Goal: Task Accomplishment & Management: Manage account settings

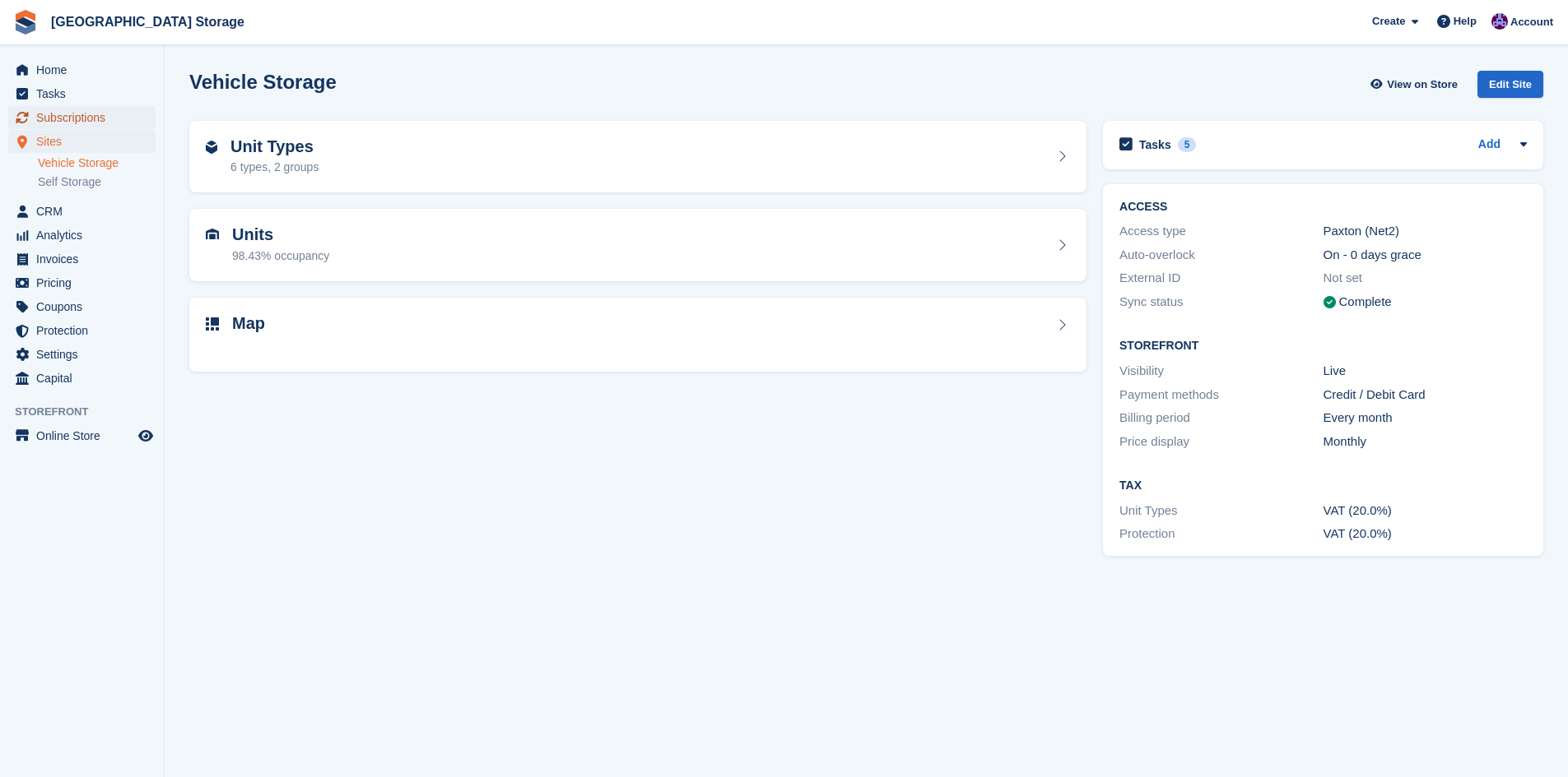
click at [82, 123] on span "Subscriptions" at bounding box center [85, 117] width 99 height 23
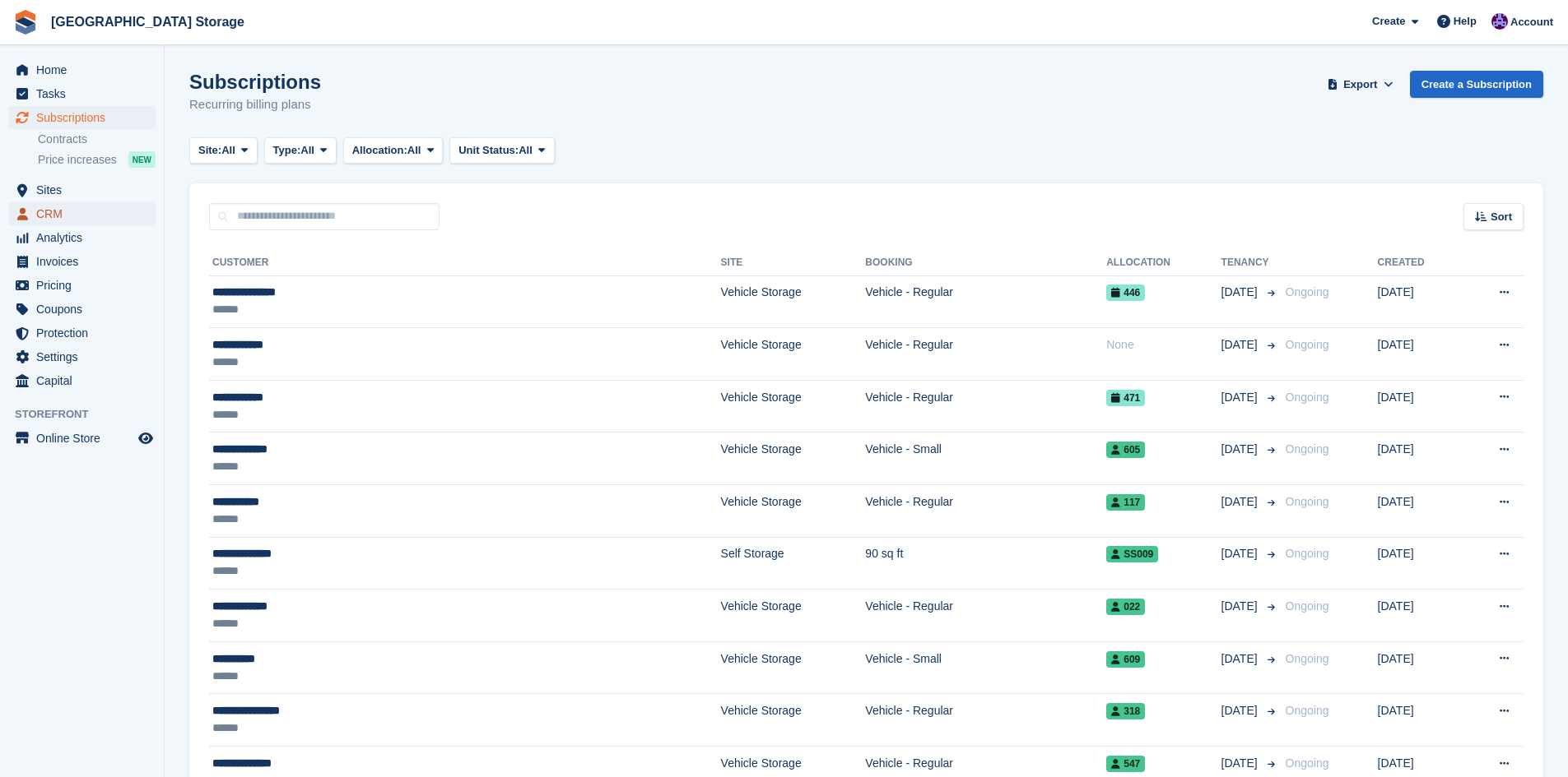
click at [68, 207] on span "CRM" at bounding box center [85, 214] width 99 height 23
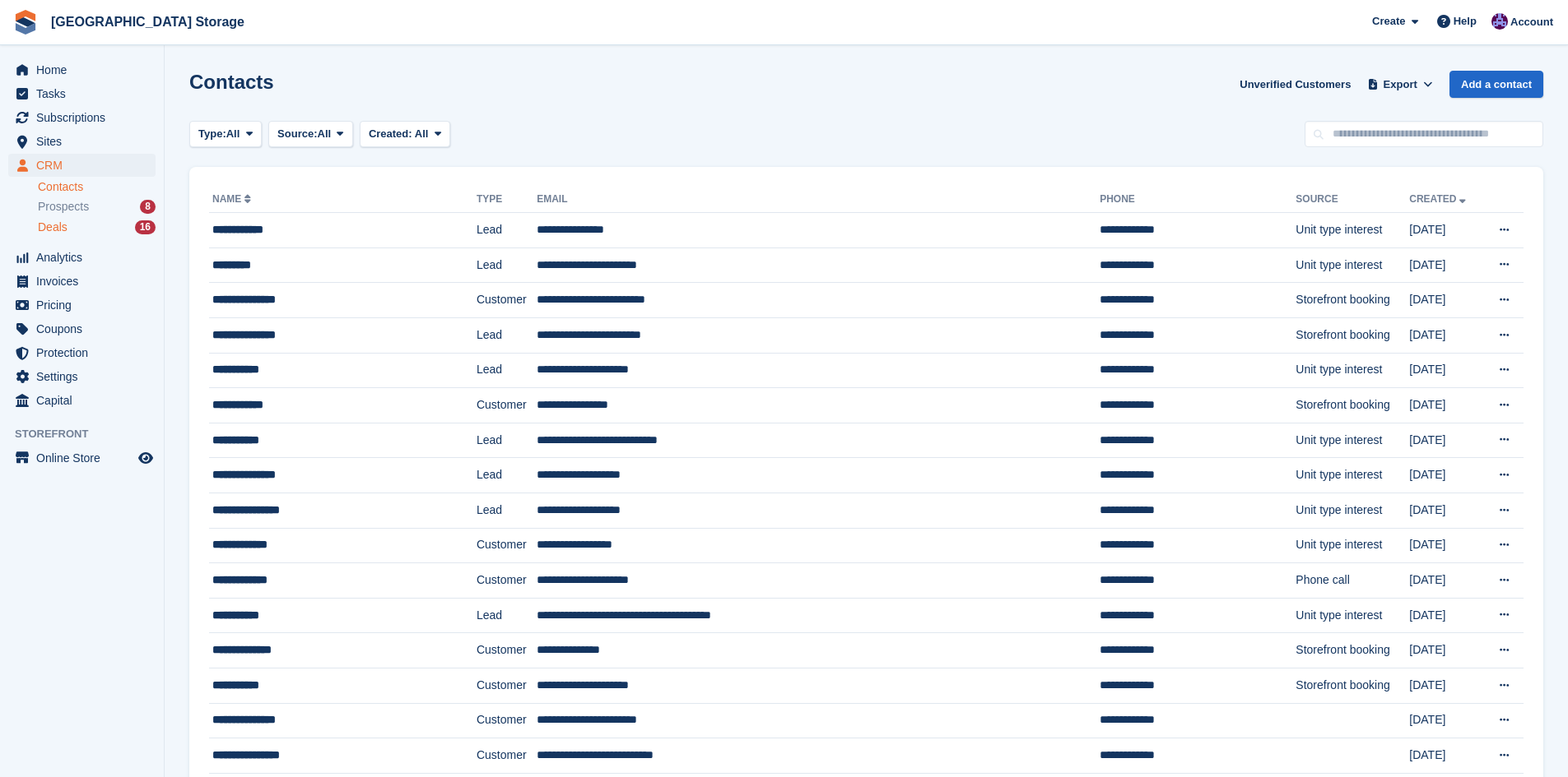
click at [108, 230] on div "Deals 16" at bounding box center [96, 227] width 118 height 16
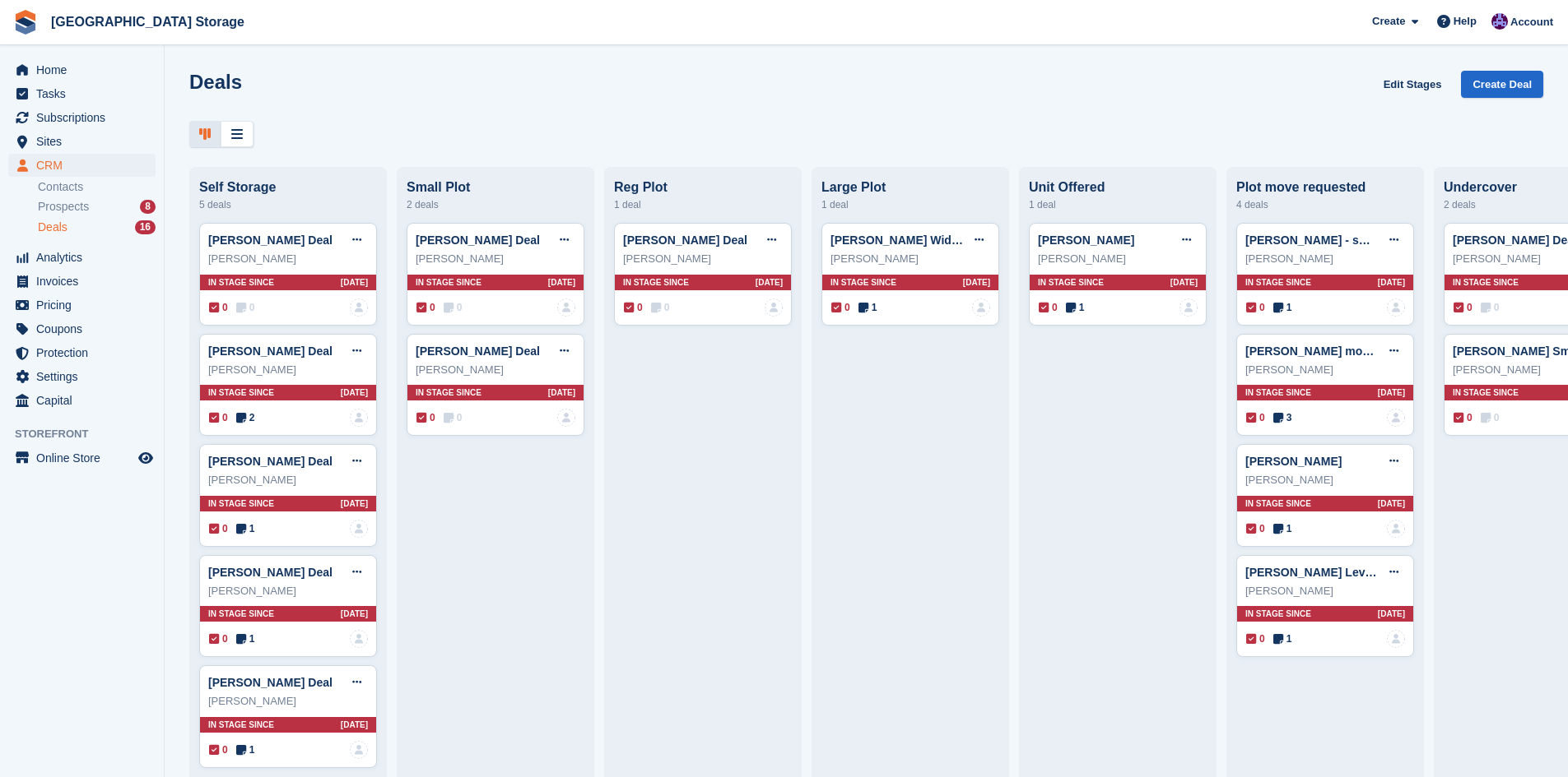
click at [677, 371] on div "Liam holden Deal Edit deal Mark as won Mark as lost Delete deal Liam holden In …" at bounding box center [702, 499] width 178 height 553
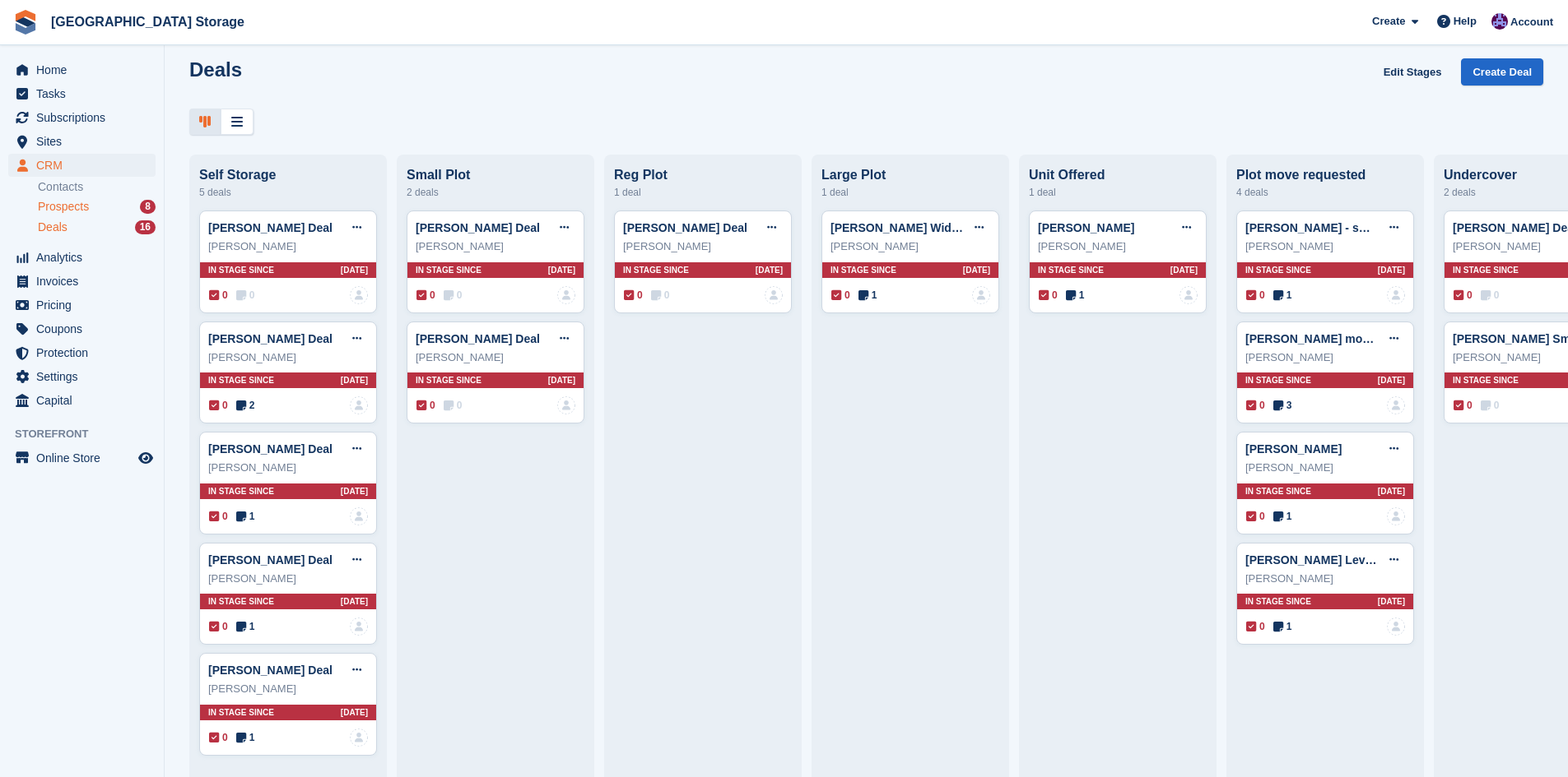
click at [91, 206] on div "Prospects 8" at bounding box center [96, 207] width 118 height 16
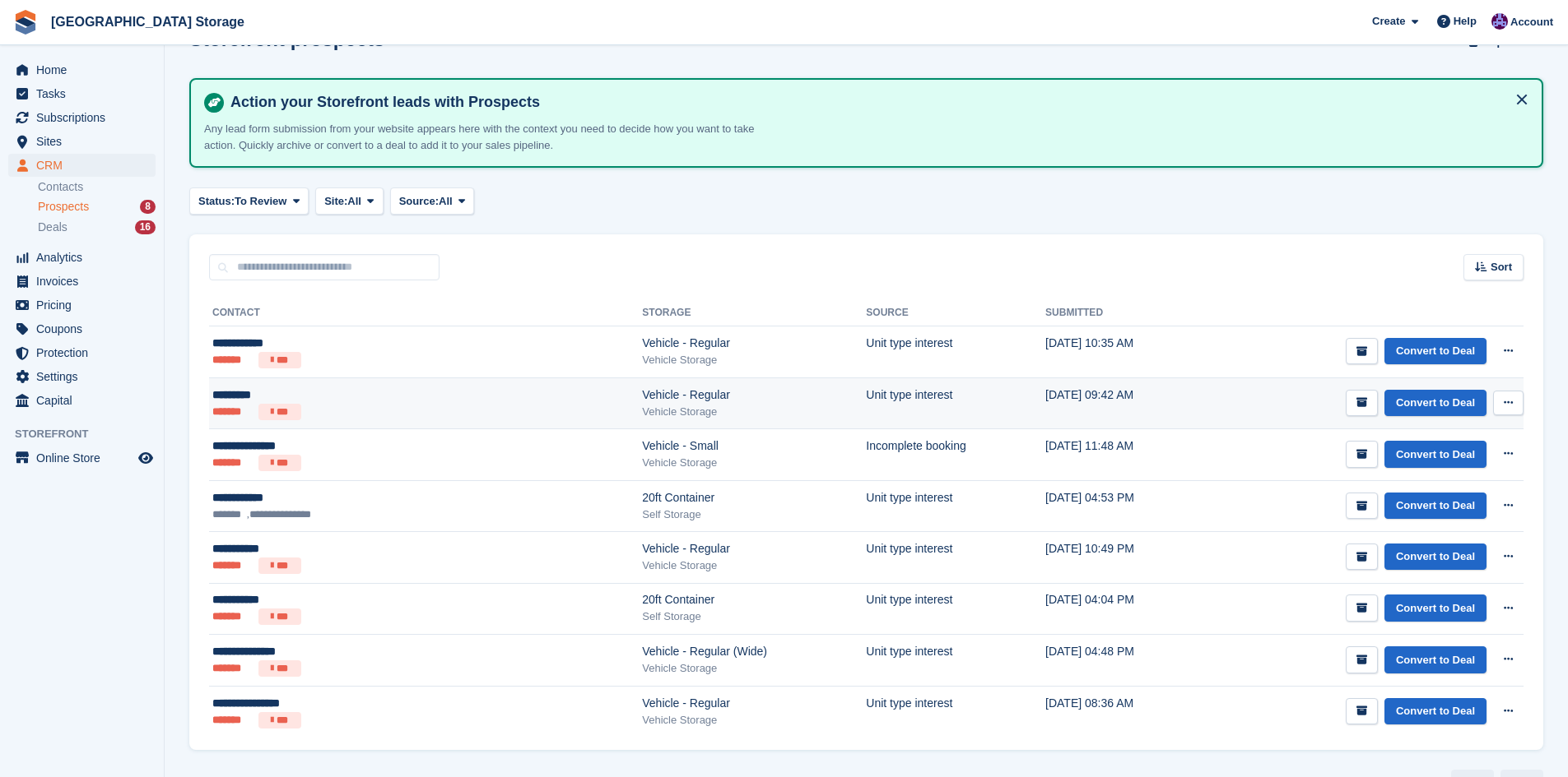
scroll to position [85, 0]
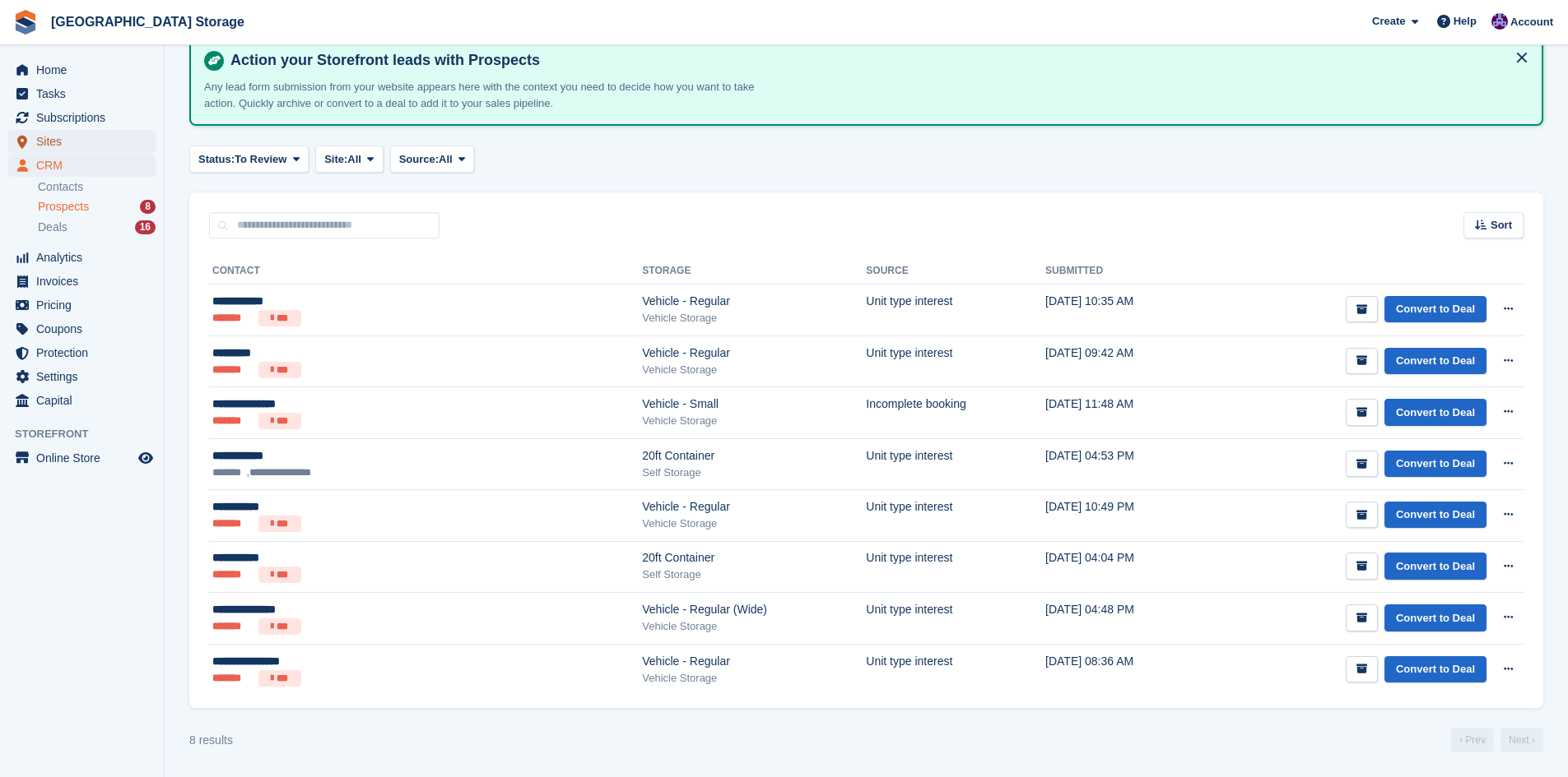
click at [65, 141] on span "Sites" at bounding box center [85, 142] width 99 height 23
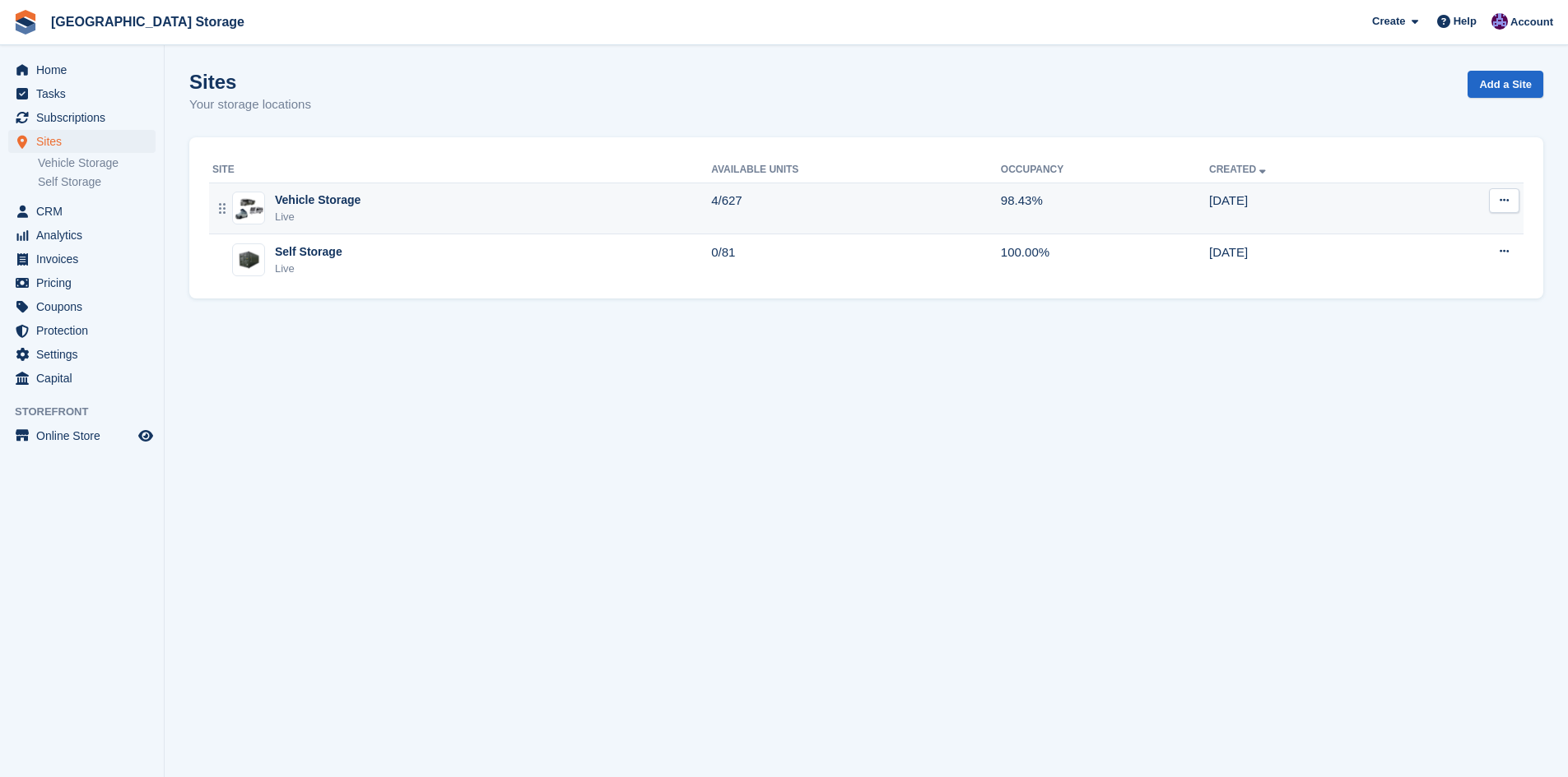
click at [402, 221] on div "Vehicle Storage Live" at bounding box center [462, 208] width 498 height 34
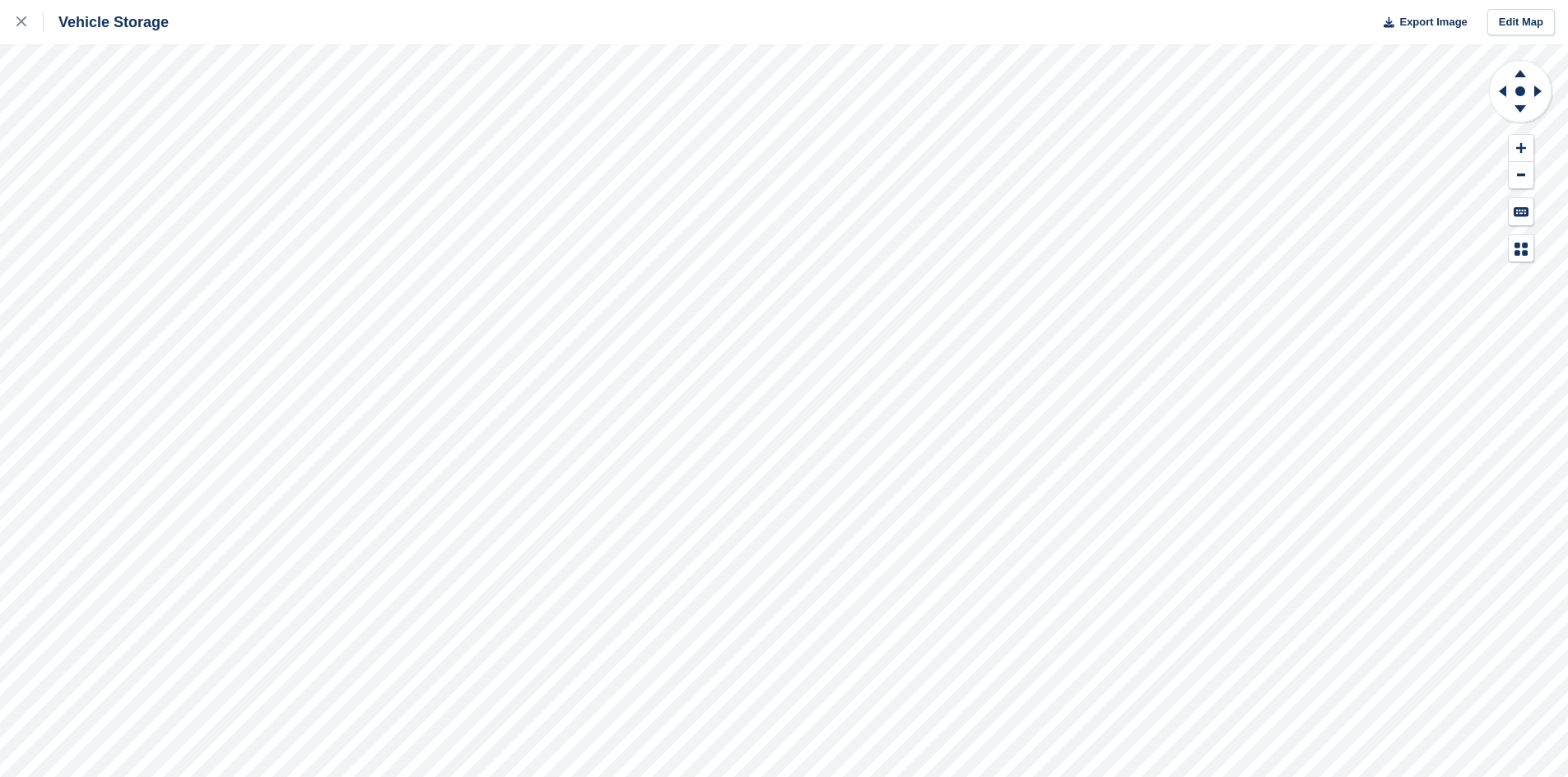
click at [1002, 777] on html "Vehicle Storage Export Image Edit Map" at bounding box center [784, 388] width 1568 height 777
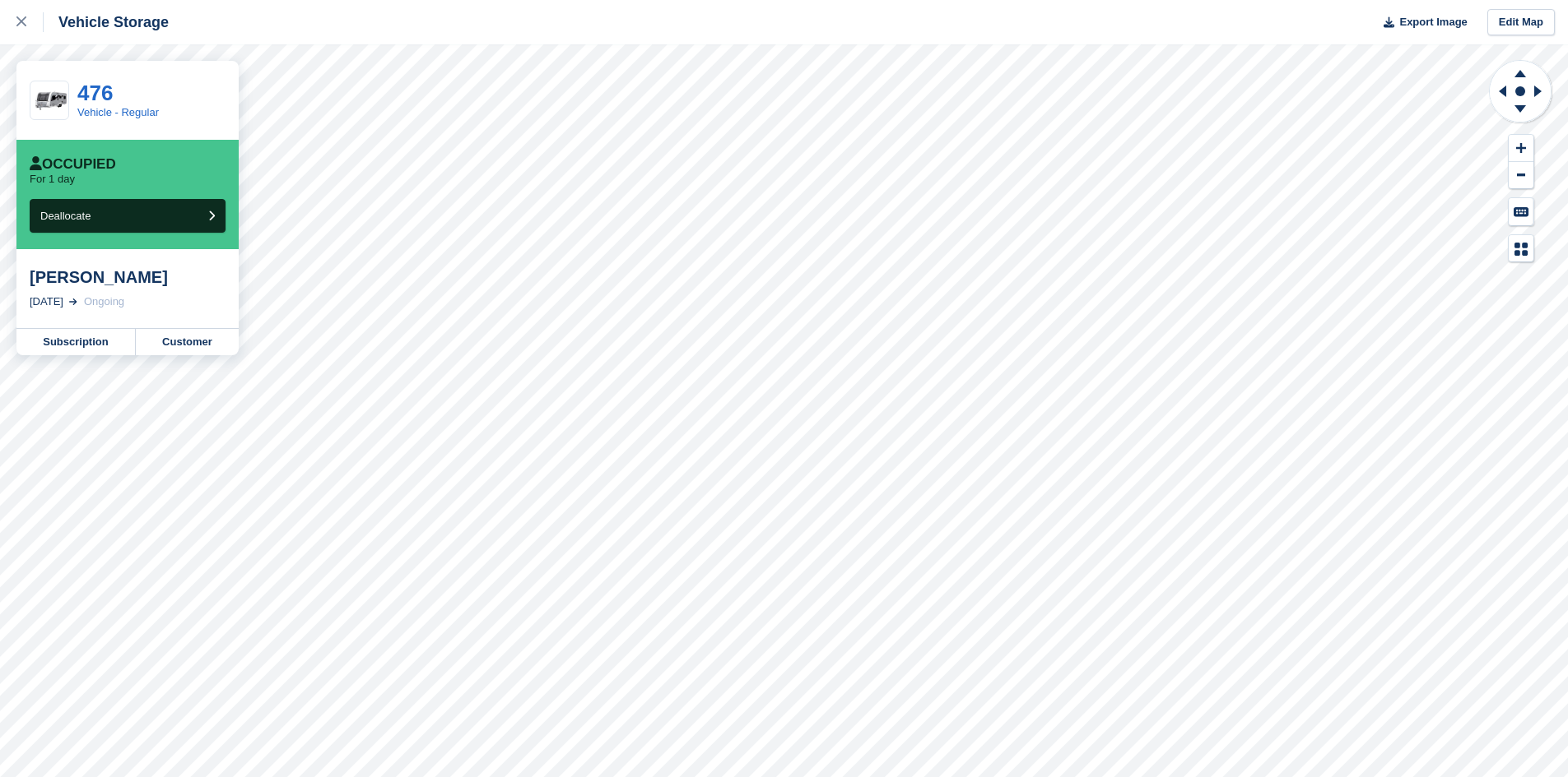
click at [123, 94] on div "476" at bounding box center [117, 93] width 81 height 21
click at [74, 283] on div "[PERSON_NAME]" at bounding box center [128, 277] width 196 height 20
click at [101, 114] on link "Vehicle - Regular" at bounding box center [117, 112] width 81 height 12
click at [119, 337] on link "Subscription" at bounding box center [76, 342] width 119 height 26
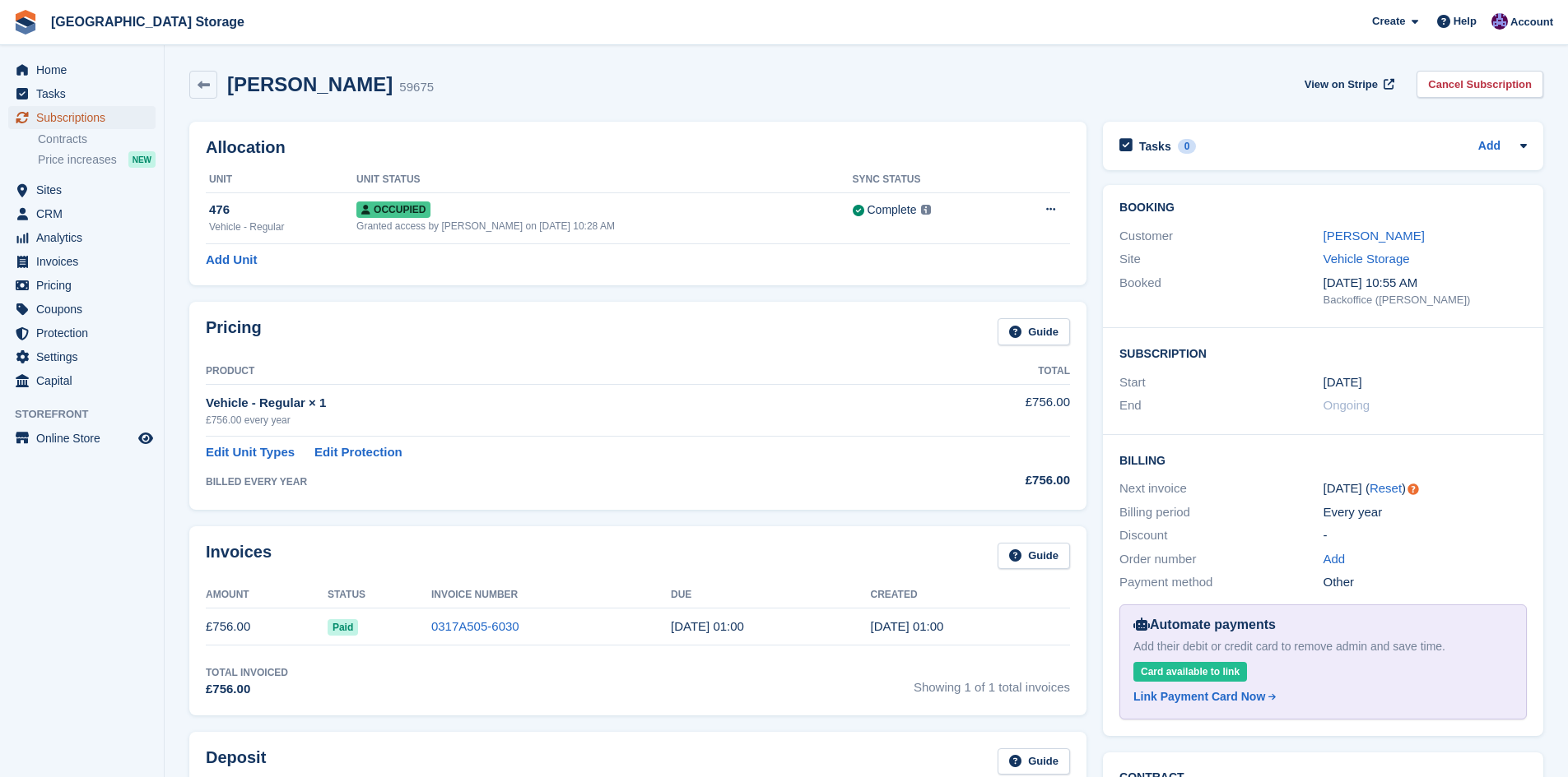
click at [87, 118] on span "Subscriptions" at bounding box center [85, 117] width 99 height 23
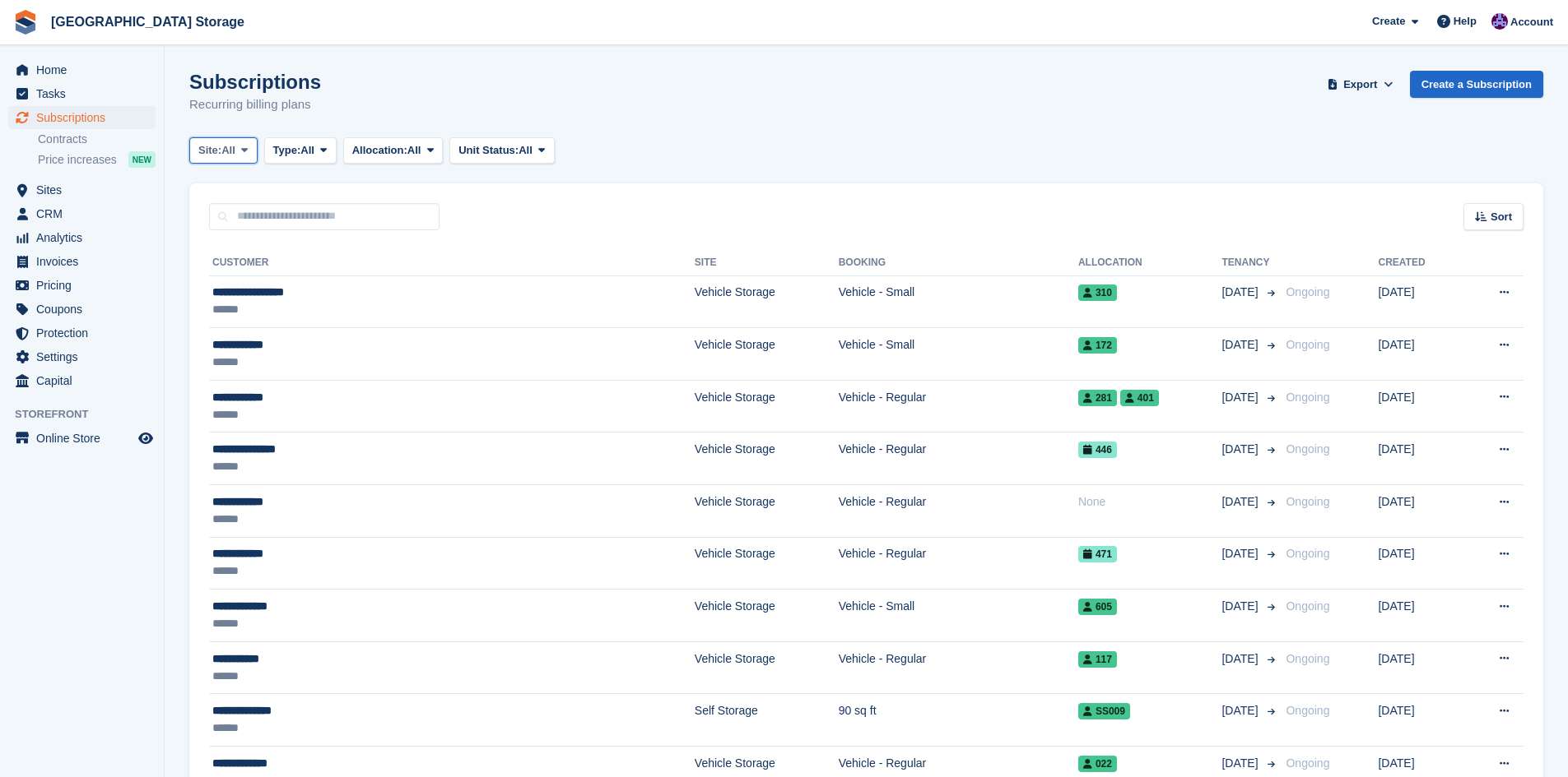
click at [251, 150] on span at bounding box center [244, 150] width 13 height 13
click at [245, 217] on link "Vehicle Storage" at bounding box center [268, 219] width 143 height 30
click at [608, 149] on icon at bounding box center [608, 150] width 7 height 10
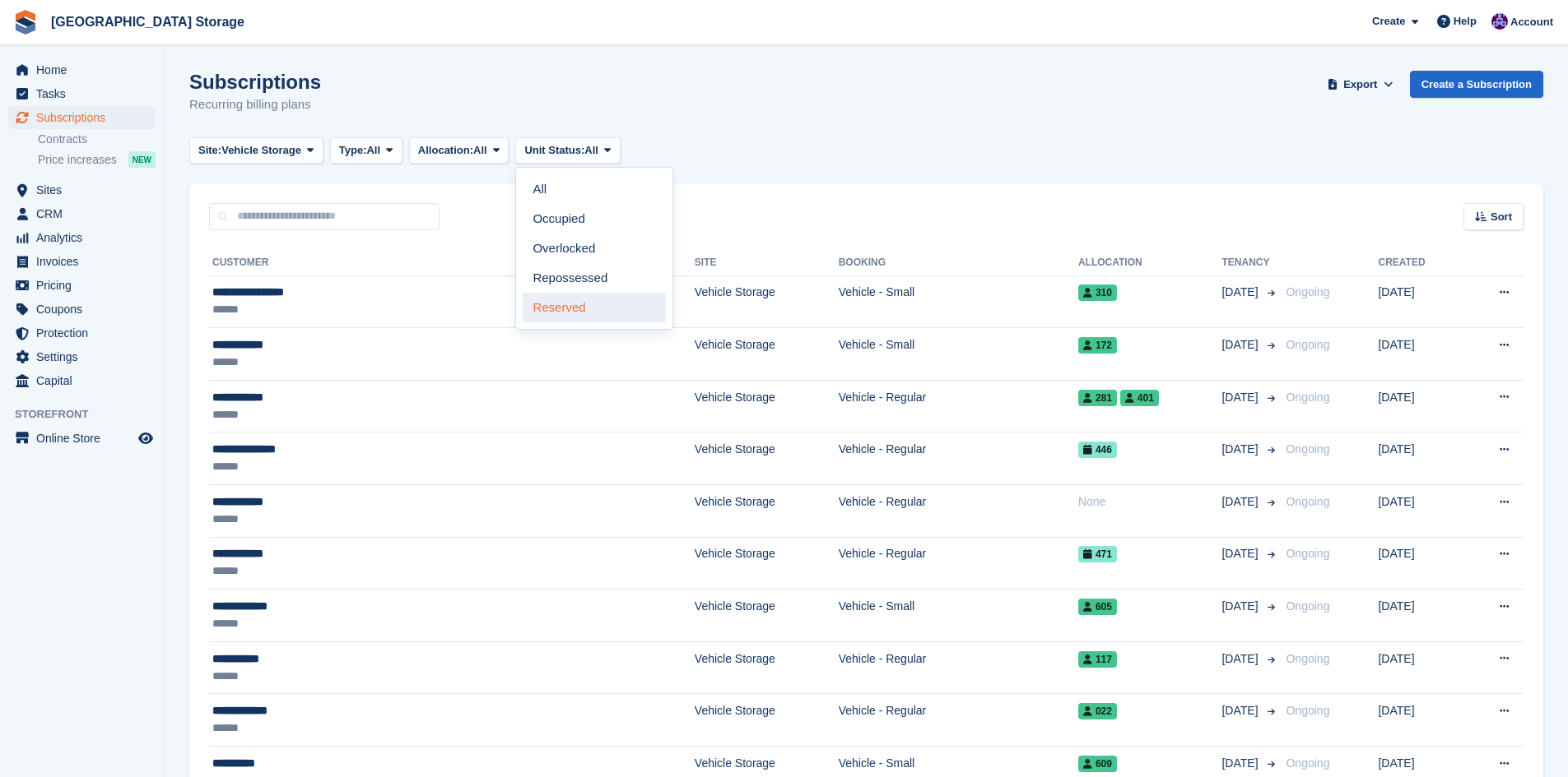
click at [579, 313] on link "Reserved" at bounding box center [595, 308] width 143 height 30
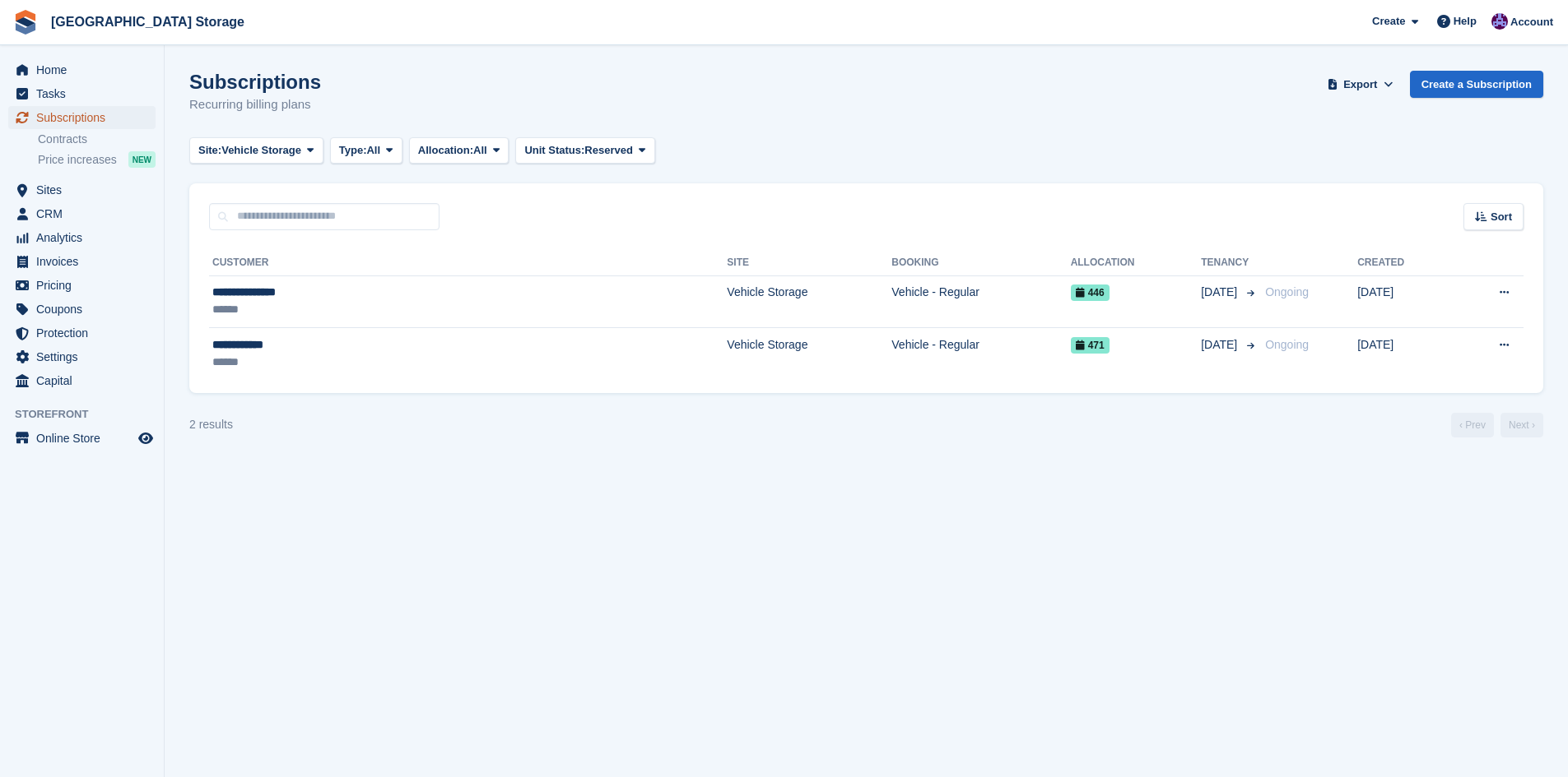
click at [59, 121] on span "Subscriptions" at bounding box center [85, 117] width 99 height 23
